Goal: Transaction & Acquisition: Purchase product/service

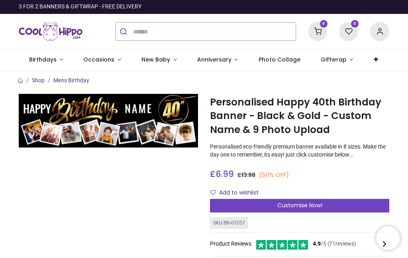
click at [132, 31] on button "submit" at bounding box center [124, 32] width 17 height 18
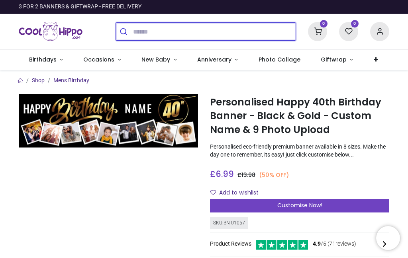
click at [136, 27] on input "search" at bounding box center [214, 32] width 163 height 18
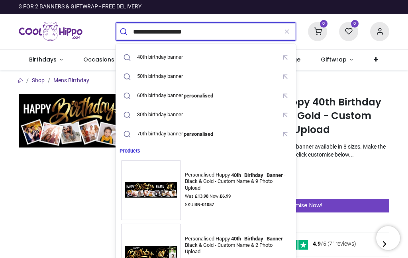
type input "**********"
click at [124, 31] on button "submit" at bounding box center [124, 32] width 17 height 18
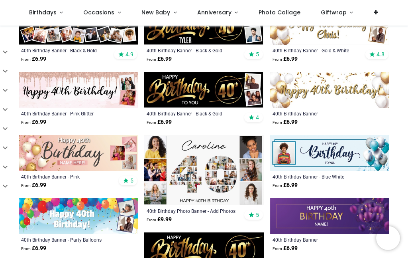
scroll to position [113, 0]
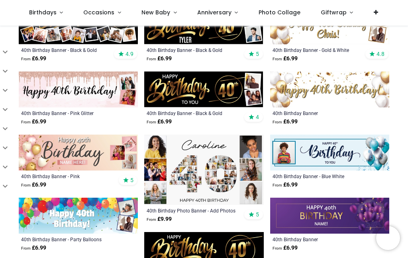
click at [73, 151] on img at bounding box center [78, 152] width 119 height 36
click at [67, 155] on img at bounding box center [78, 152] width 119 height 36
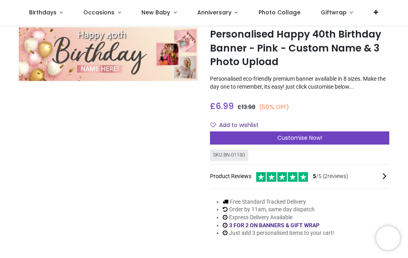
scroll to position [14, 0]
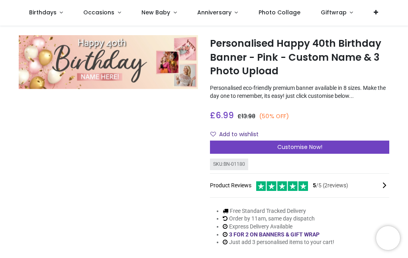
click at [285, 147] on span "Customise Now!" at bounding box center [299, 147] width 45 height 8
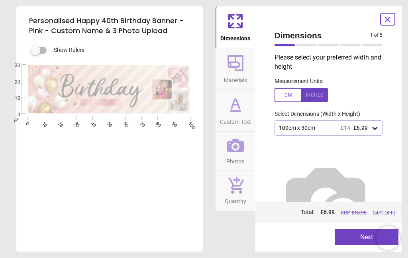
click at [315, 96] on div at bounding box center [301, 95] width 53 height 14
click at [377, 128] on icon at bounding box center [375, 128] width 8 height 8
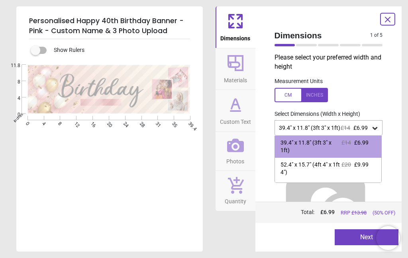
click at [139, 193] on div "E E" at bounding box center [108, 194] width 185 height 258
click at [137, 189] on div "E E" at bounding box center [108, 194] width 185 height 258
click at [391, 18] on icon at bounding box center [388, 20] width 10 height 10
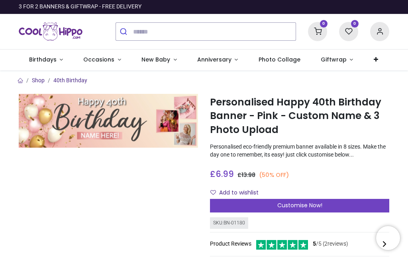
scroll to position [0, 0]
click at [287, 205] on span "Customise Now!" at bounding box center [299, 205] width 45 height 8
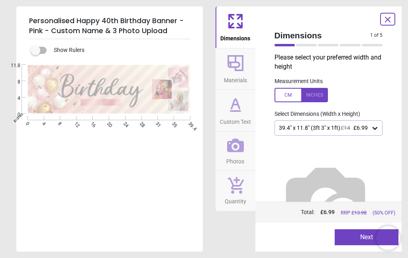
click at [231, 71] on icon at bounding box center [235, 62] width 19 height 19
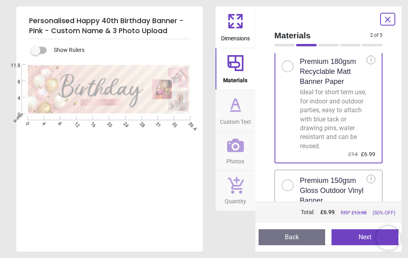
scroll to position [17, 0]
click at [236, 191] on icon at bounding box center [235, 185] width 17 height 18
click at [232, 111] on icon at bounding box center [236, 111] width 10 height 0
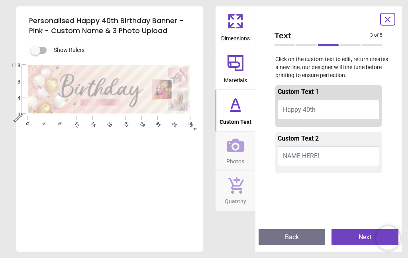
click at [390, 20] on icon at bounding box center [388, 20] width 10 height 10
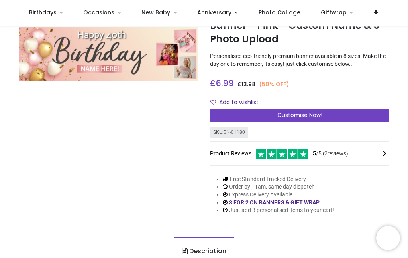
scroll to position [37, 0]
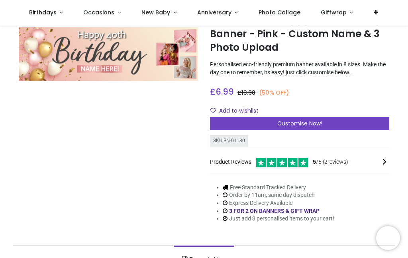
click at [284, 124] on span "Customise Now!" at bounding box center [299, 123] width 45 height 8
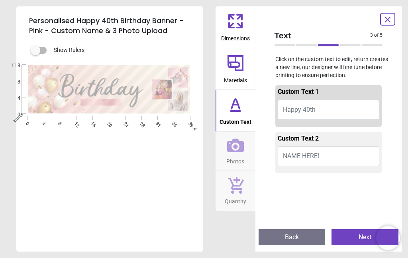
click at [235, 21] on icon at bounding box center [235, 21] width 19 height 19
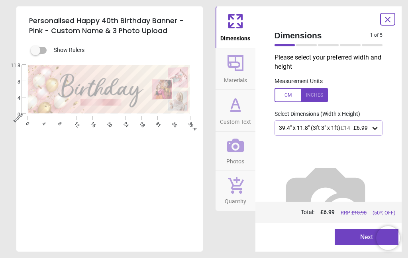
click at [377, 125] on icon at bounding box center [375, 128] width 8 height 8
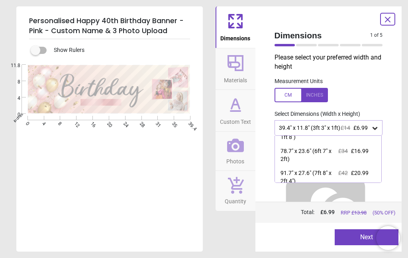
scroll to position [56, 0]
click at [91, 164] on div "E E" at bounding box center [108, 194] width 185 height 258
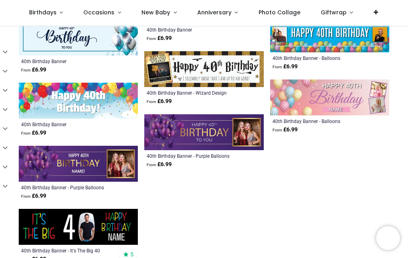
scroll to position [554, 0]
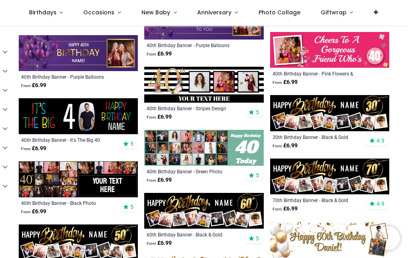
scroll to position [671, 0]
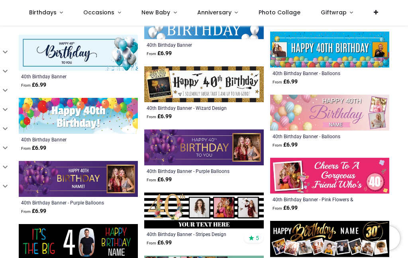
scroll to position [513, 0]
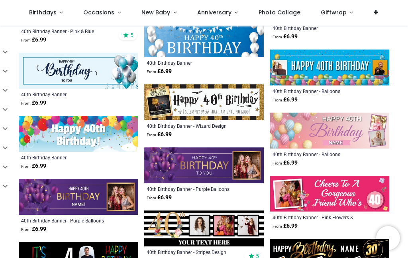
click at [315, 133] on img at bounding box center [329, 130] width 119 height 36
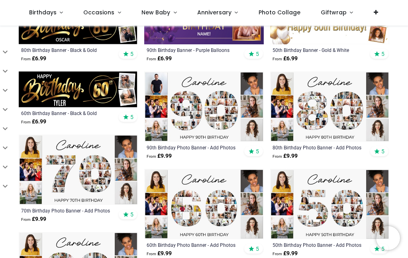
scroll to position [512, 0]
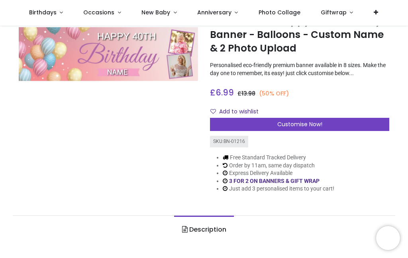
scroll to position [52, 0]
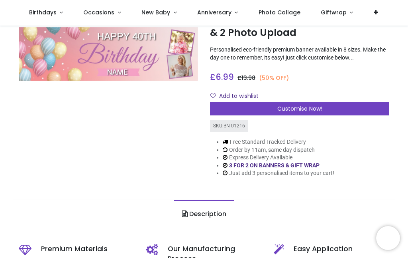
click at [288, 107] on span "Customise Now!" at bounding box center [299, 108] width 45 height 8
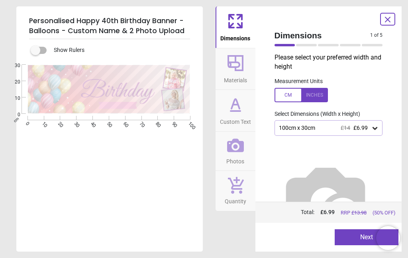
click at [315, 93] on div at bounding box center [301, 95] width 53 height 14
click at [387, 15] on icon at bounding box center [388, 20] width 10 height 10
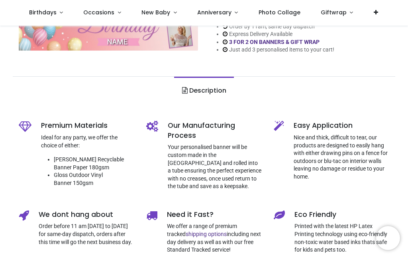
scroll to position [178, 0]
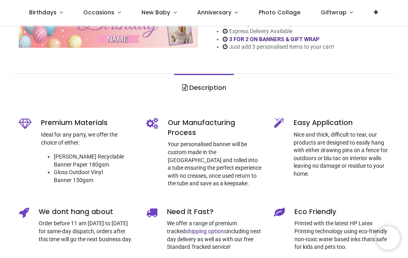
click at [140, 194] on div "Premium Materials Ideal for any party, we offer the choice of either: Matt Recy…" at bounding box center [77, 155] width 128 height 89
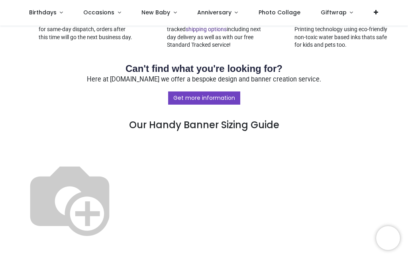
scroll to position [369, 0]
